Goal: Contribute content

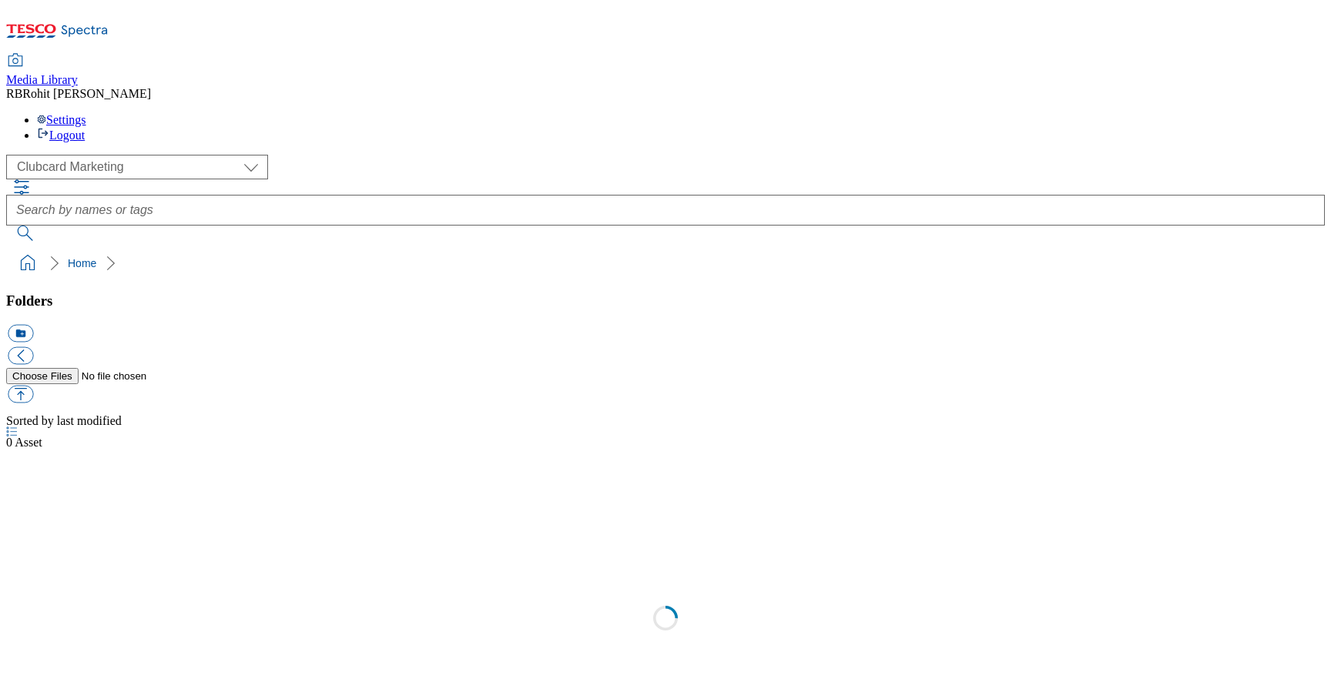
scroll to position [1, 0]
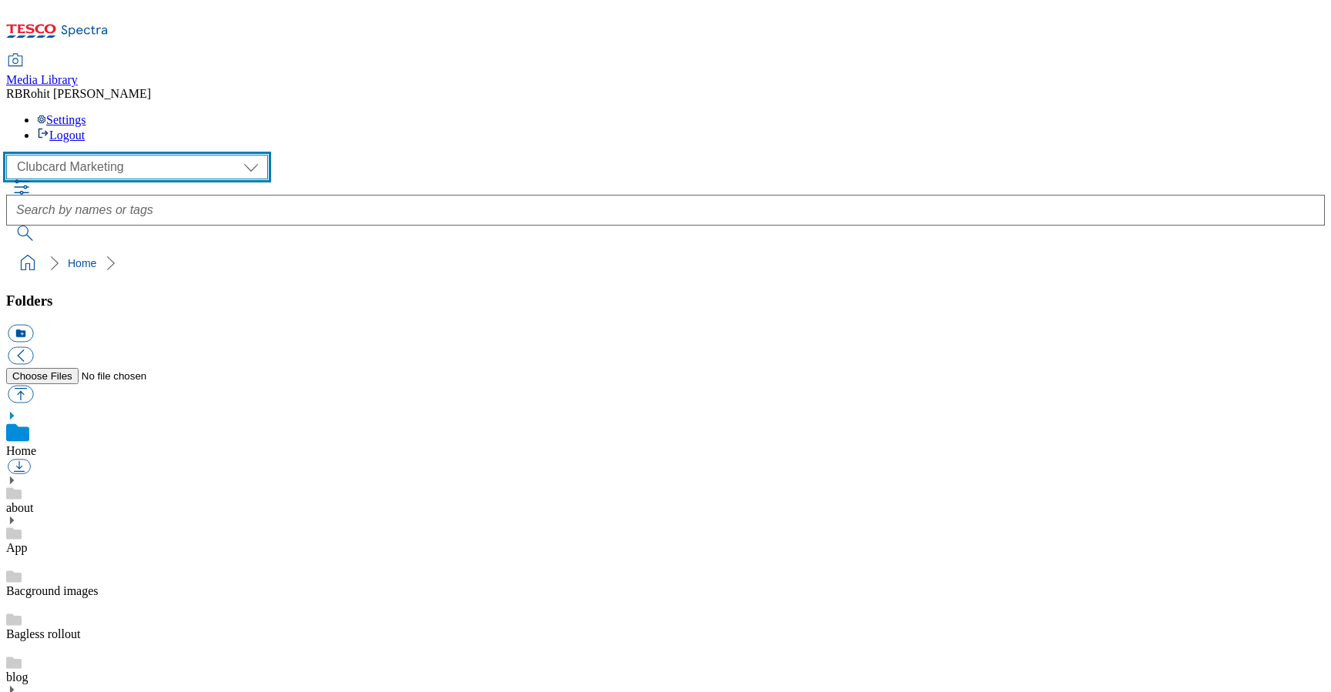
click at [95, 155] on select "Clubcard Marketing Clubcard ROI Dotcom UK GHS Marketing UK GHS ROI Realfood Tes…" at bounding box center [137, 167] width 262 height 25
select select "flare-ghs-roi"
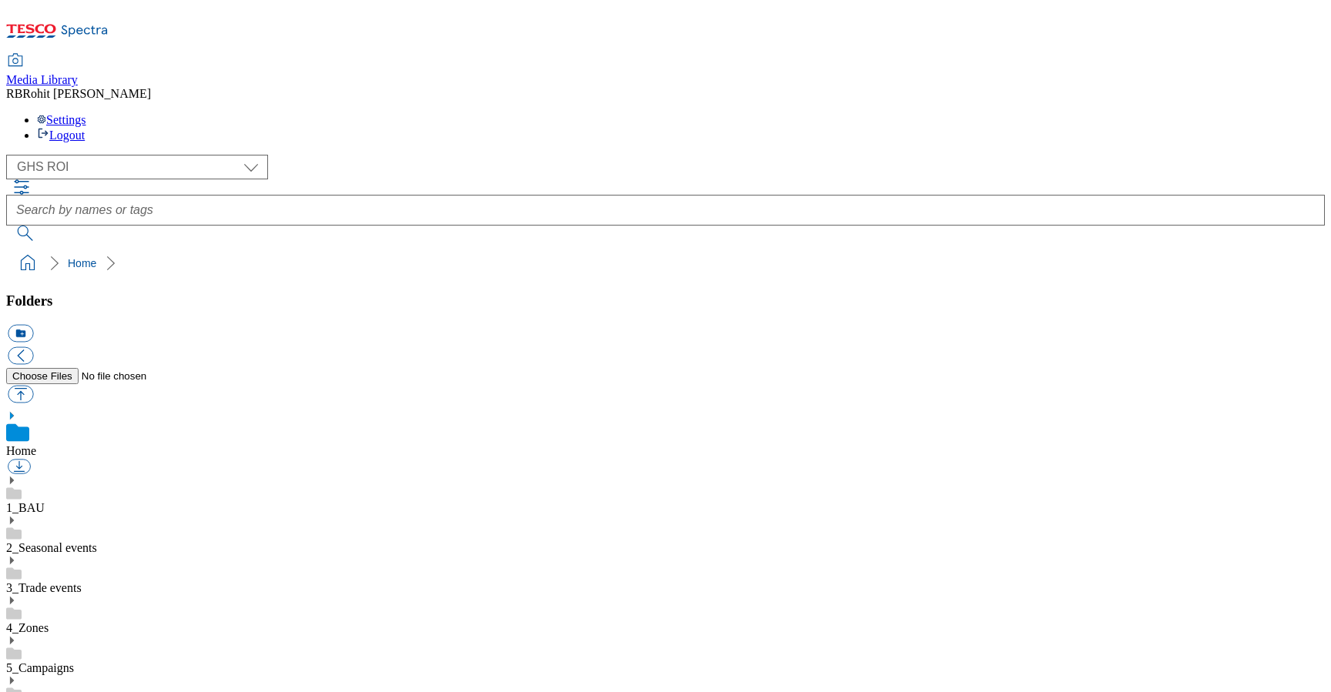
click at [14, 477] on use at bounding box center [12, 481] width 4 height 8
click at [14, 637] on use at bounding box center [12, 641] width 4 height 8
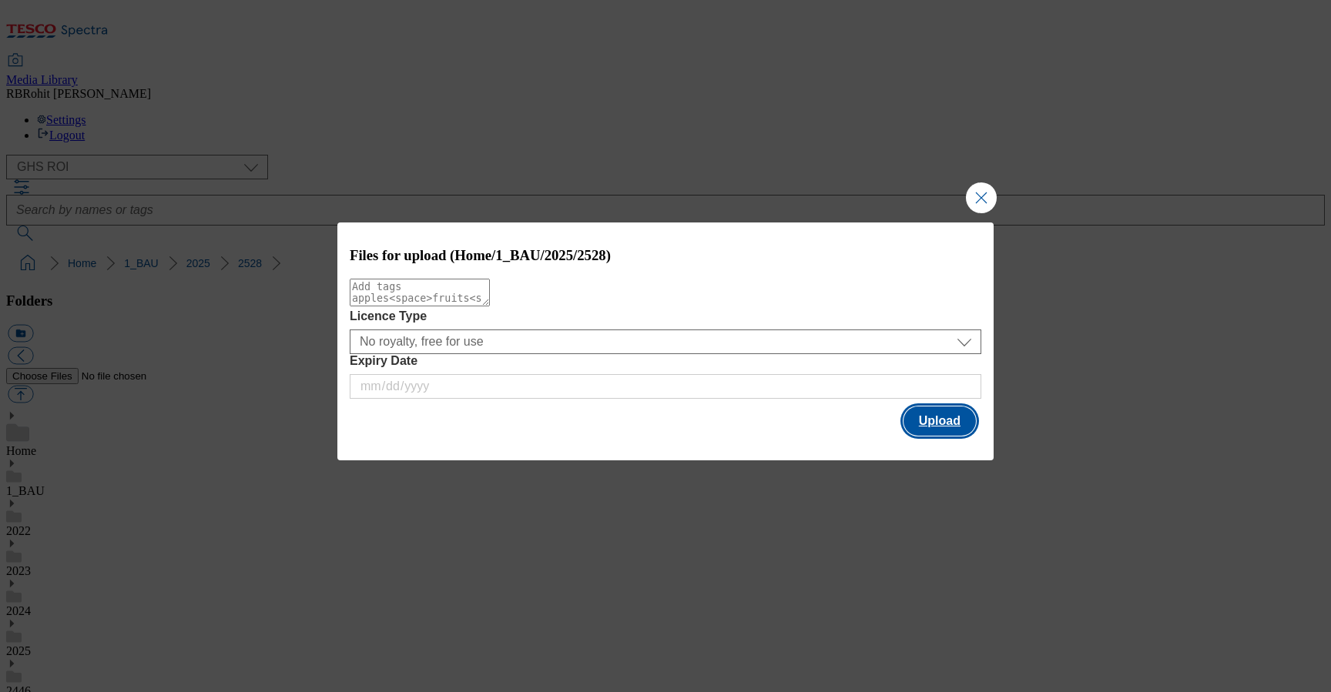
click at [969, 425] on button "Upload" at bounding box center [939, 421] width 72 height 29
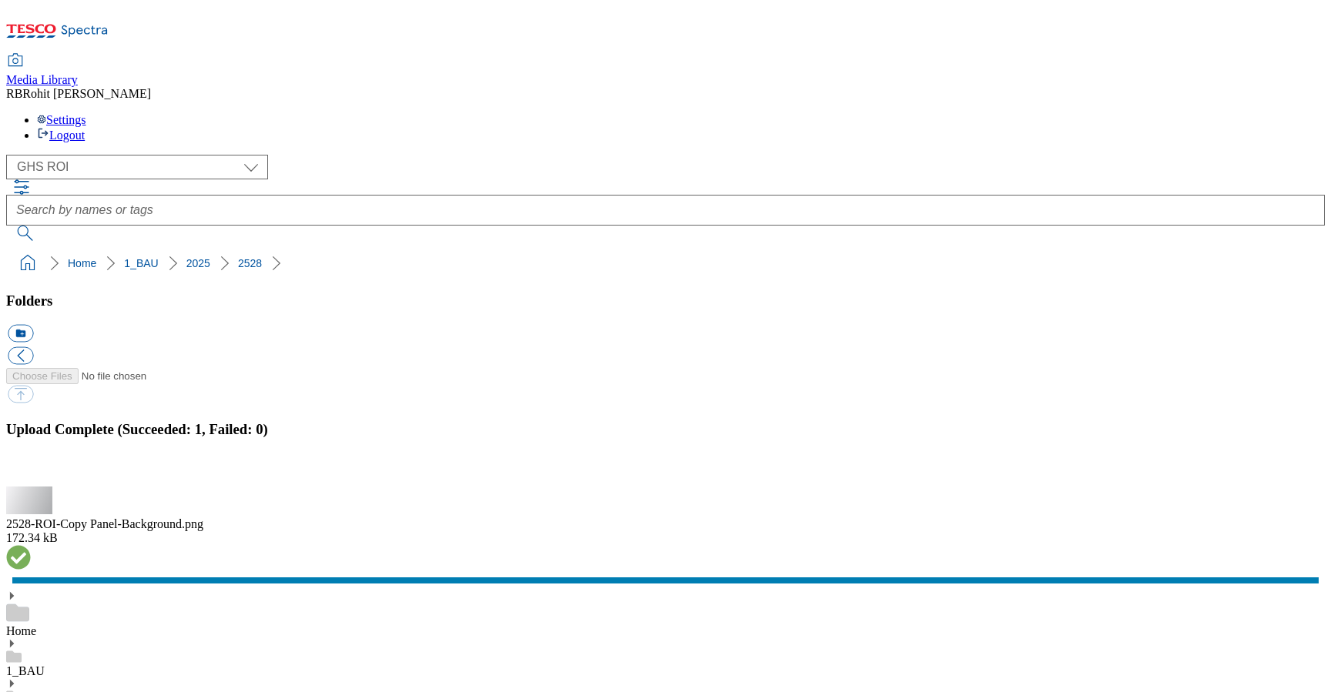
click at [31, 470] on button "button" at bounding box center [19, 477] width 23 height 15
